Goal: Obtain resource: Obtain resource

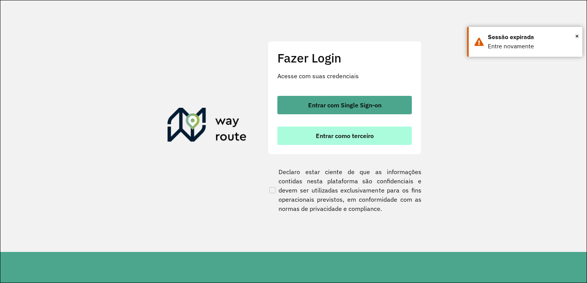
click at [320, 134] on span "Entrar como terceiro" at bounding box center [345, 136] width 58 height 6
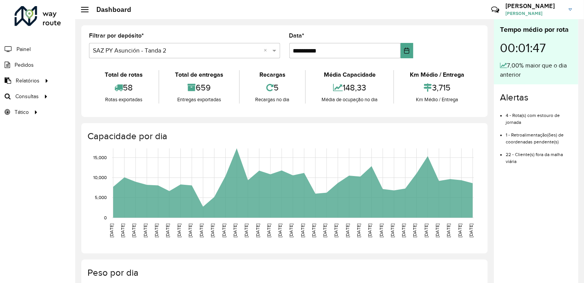
click at [215, 26] on div "**********" at bounding box center [284, 71] width 407 height 92
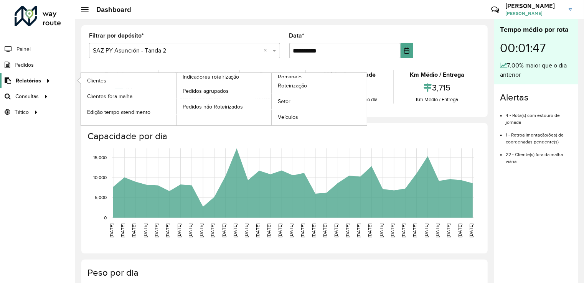
click at [38, 80] on span "Relatórios" at bounding box center [28, 81] width 25 height 8
click at [296, 74] on span "Romaneio" at bounding box center [290, 77] width 25 height 8
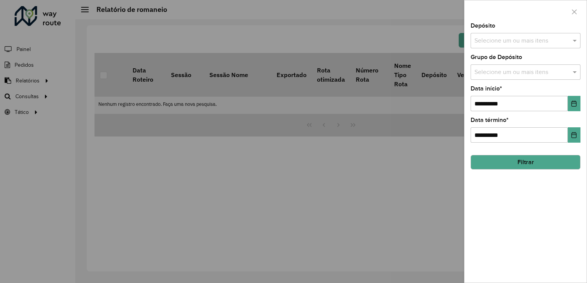
click at [509, 159] on button "Filtrar" at bounding box center [525, 162] width 110 height 15
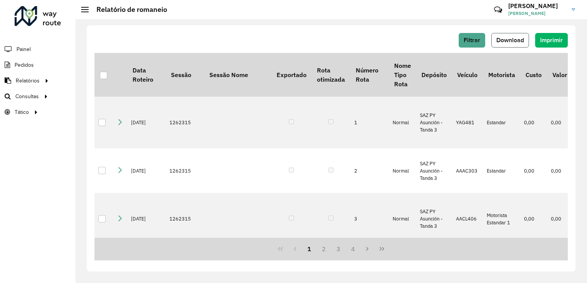
click at [498, 41] on span "Download" at bounding box center [510, 40] width 28 height 7
click at [370, 16] on hb-header "Relatório de romaneio Críticas? Dúvidas? Elogios? Sugestões? Entre em contato c…" at bounding box center [330, 9] width 511 height 19
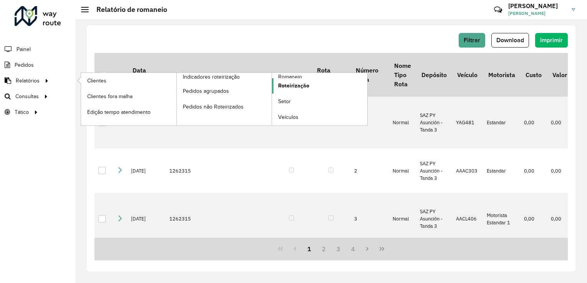
click at [300, 87] on span "Roteirização" at bounding box center [293, 86] width 31 height 8
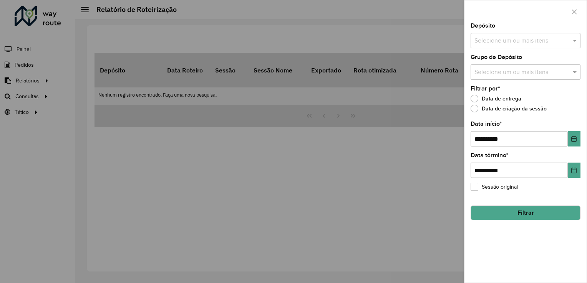
click at [523, 206] on button "Filtrar" at bounding box center [525, 213] width 110 height 15
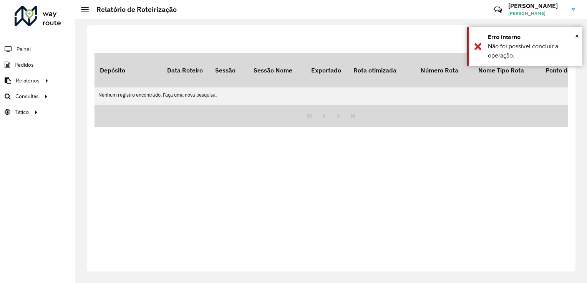
click at [464, 31] on div "Filtrar Download Depósito Data Roteiro Sessão Sessão Nome Exportado Rota otimiz…" at bounding box center [331, 148] width 488 height 246
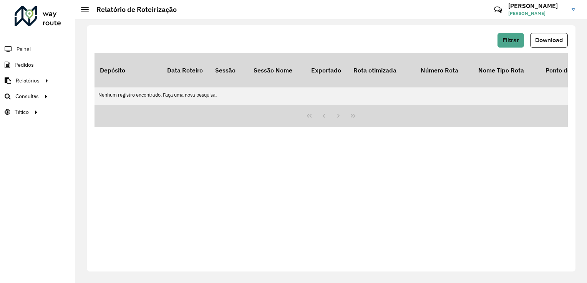
click at [436, 34] on div "Filtrar Download" at bounding box center [330, 40] width 473 height 15
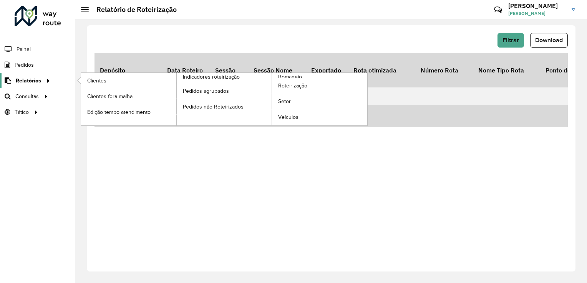
click at [28, 80] on span "Relatórios" at bounding box center [28, 81] width 25 height 8
click at [292, 84] on span "Roteirização" at bounding box center [293, 86] width 31 height 8
click at [291, 76] on span "Romaneio" at bounding box center [290, 77] width 25 height 8
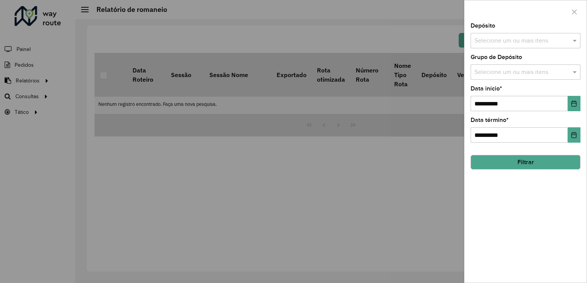
click at [163, 18] on div at bounding box center [293, 141] width 587 height 283
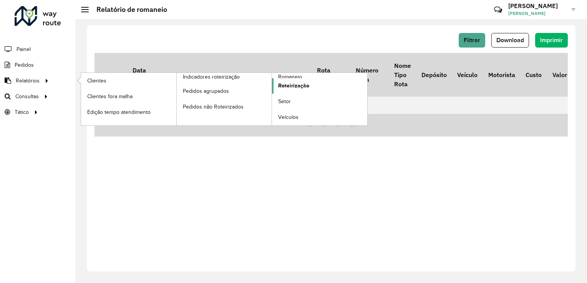
click at [289, 84] on span "Roteirização" at bounding box center [293, 86] width 31 height 8
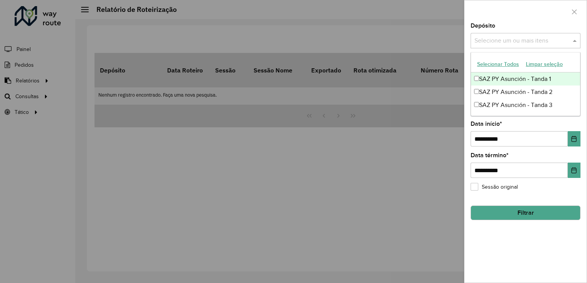
click at [499, 33] on div "Selecione um ou mais itens" at bounding box center [525, 40] width 110 height 15
click at [510, 38] on input "text" at bounding box center [521, 40] width 98 height 9
click at [492, 79] on div "SAZ PY Asunción - Tanda 1" at bounding box center [525, 79] width 109 height 13
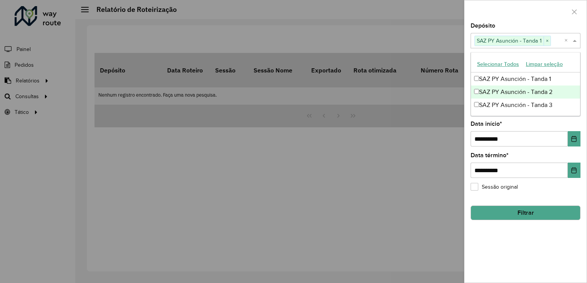
click at [495, 92] on div "SAZ PY Asunción - Tanda 2" at bounding box center [525, 92] width 109 height 13
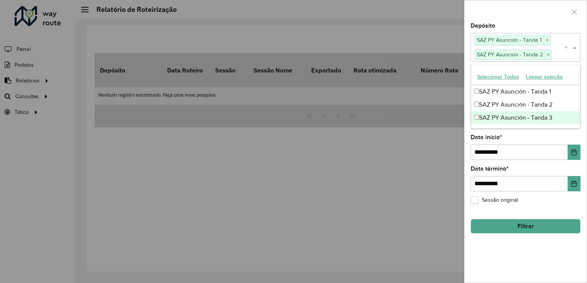
click at [492, 114] on div "SAZ PY Asunción - Tanda 3" at bounding box center [525, 117] width 109 height 13
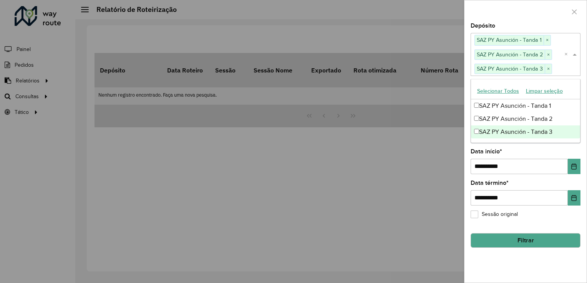
click at [541, 147] on div "**********" at bounding box center [525, 153] width 122 height 260
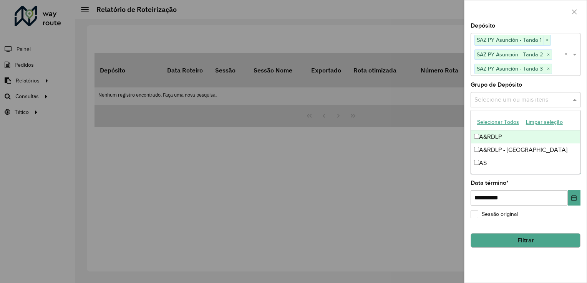
click at [499, 97] on input "text" at bounding box center [521, 99] width 98 height 9
click at [484, 139] on div "A&RDLP" at bounding box center [525, 137] width 109 height 13
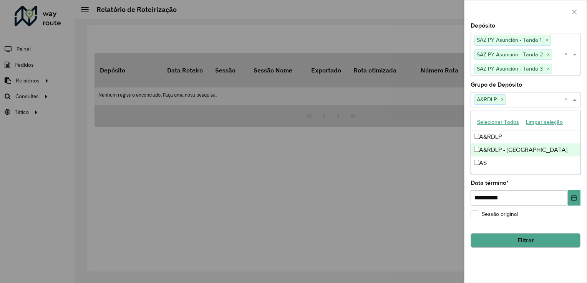
click at [485, 152] on div "A&RDLP - Paraguai" at bounding box center [525, 150] width 109 height 13
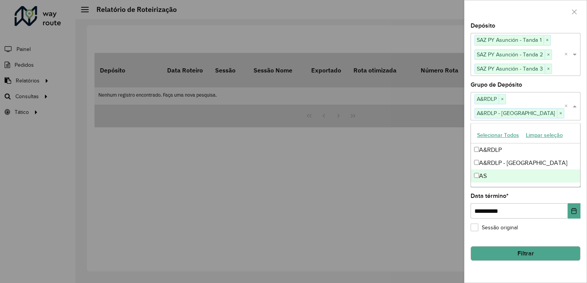
click at [485, 175] on div "AS" at bounding box center [525, 176] width 109 height 13
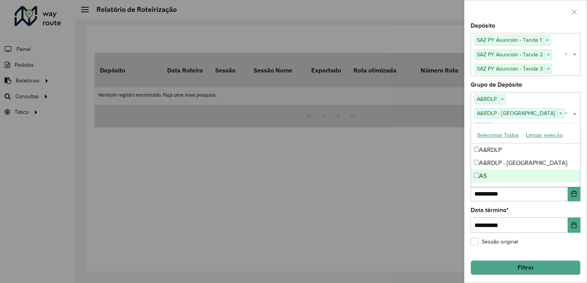
click at [541, 208] on div "**********" at bounding box center [525, 220] width 110 height 25
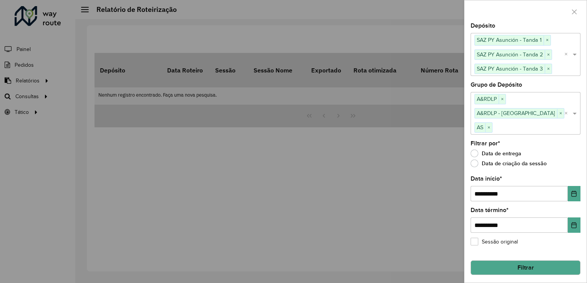
click at [520, 261] on button "Filtrar" at bounding box center [525, 268] width 110 height 15
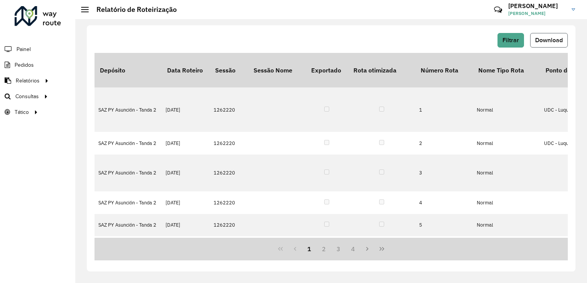
click at [541, 37] on span "Download" at bounding box center [549, 40] width 28 height 7
